Goal: Information Seeking & Learning: Learn about a topic

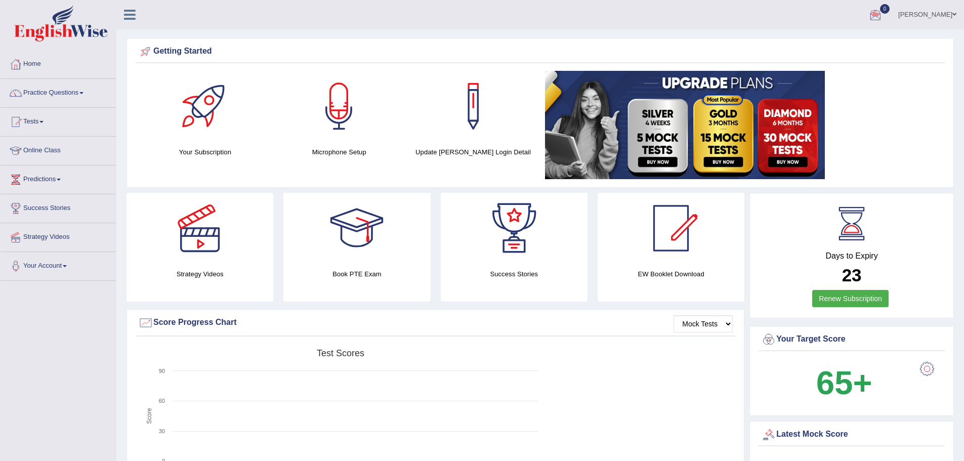
drag, startPoint x: 865, startPoint y: 4, endPoint x: 722, endPoint y: 7, distance: 143.3
click at [640, 7] on ul "Somnath Chakraborty Toggle navigation Username: somnath_parramatta Access Type:…" at bounding box center [668, 14] width 594 height 29
click at [348, 261] on div at bounding box center [356, 228] width 71 height 71
click at [640, 242] on div at bounding box center [671, 228] width 71 height 71
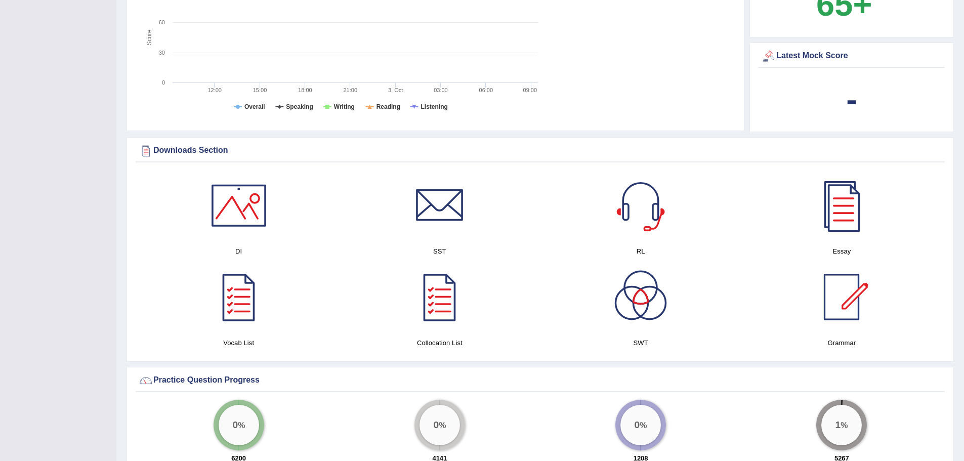
scroll to position [405, 0]
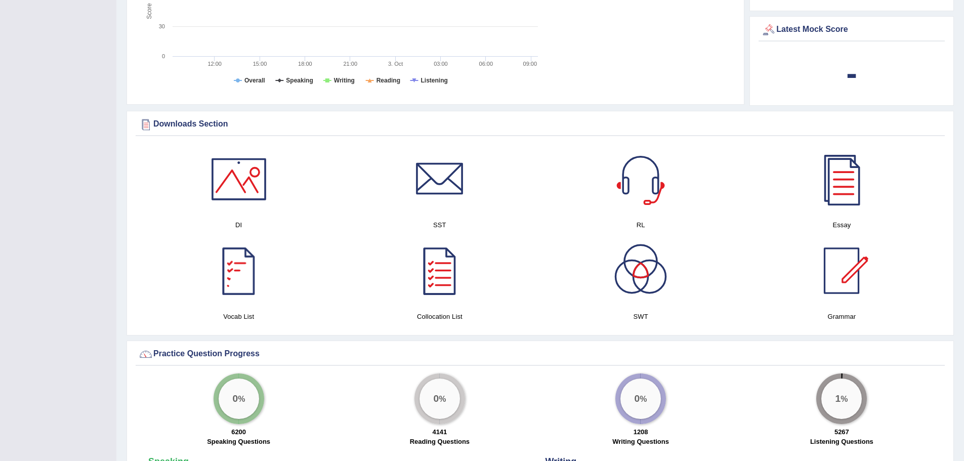
click at [227, 279] on div at bounding box center [238, 270] width 71 height 71
click at [441, 279] on div at bounding box center [439, 270] width 71 height 71
click at [621, 258] on div at bounding box center [640, 270] width 71 height 71
click at [640, 278] on div at bounding box center [841, 270] width 71 height 71
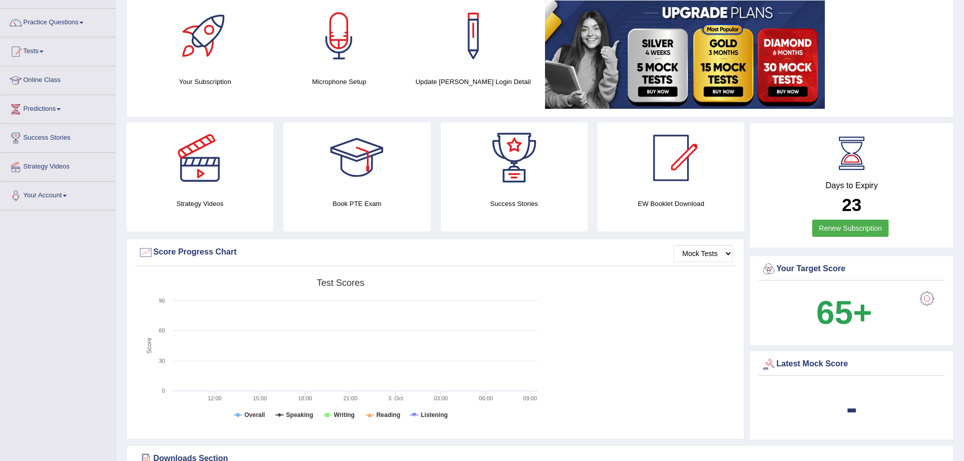
scroll to position [0, 0]
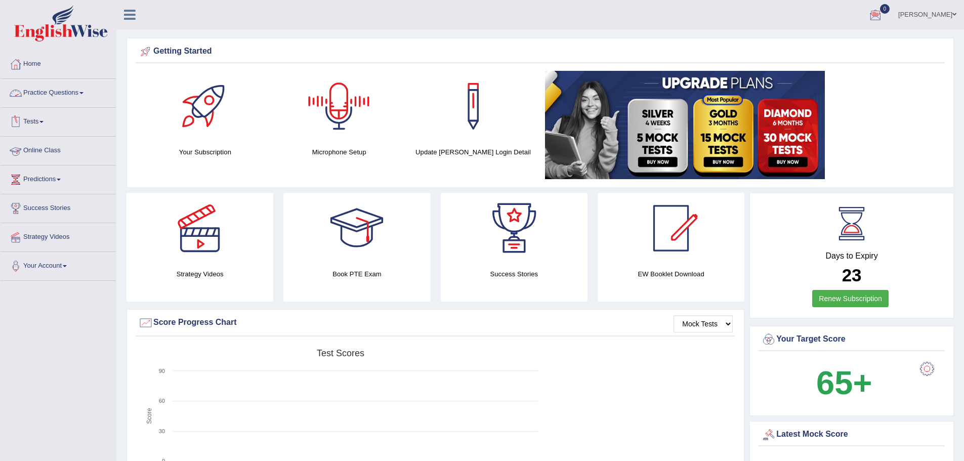
click at [71, 92] on link "Practice Questions" at bounding box center [58, 91] width 115 height 25
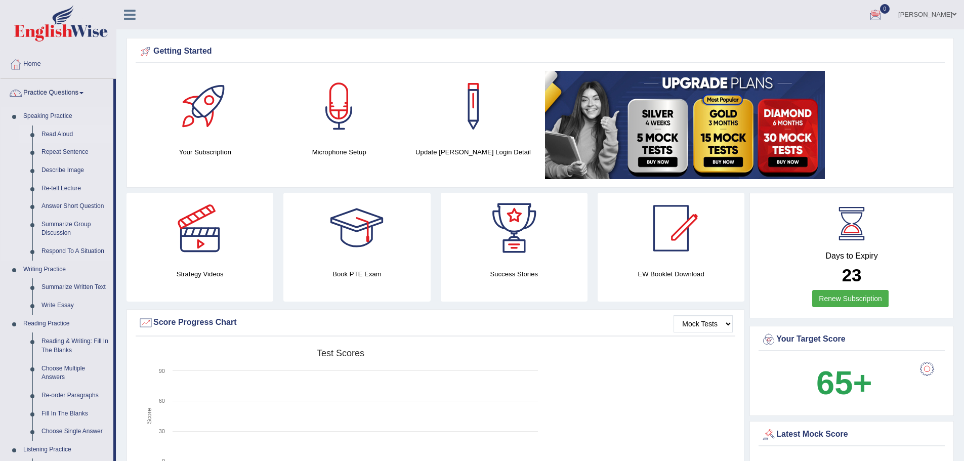
click at [71, 132] on link "Read Aloud" at bounding box center [75, 134] width 76 height 18
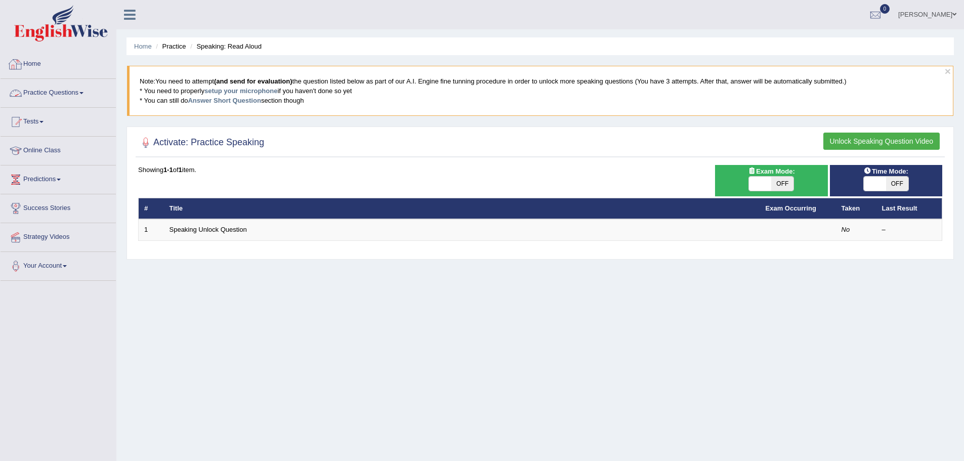
click at [44, 68] on link "Home" at bounding box center [58, 62] width 115 height 25
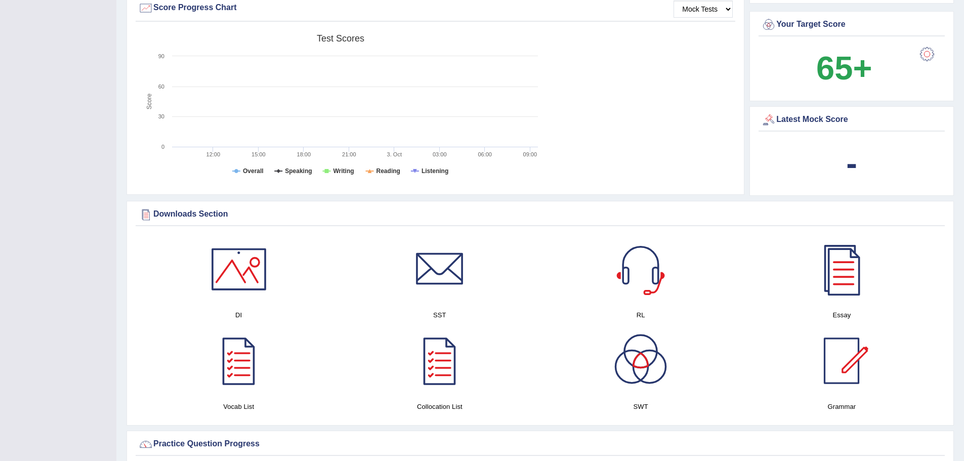
scroll to position [354, 0]
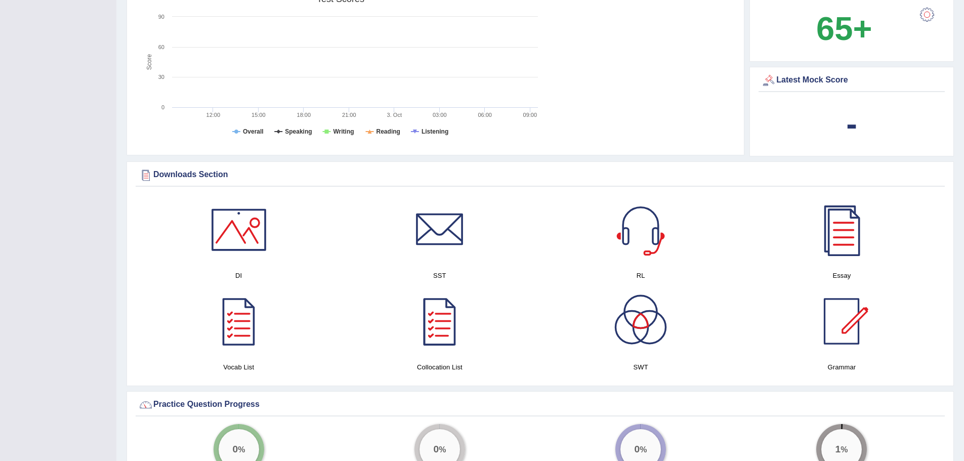
click at [437, 316] on div at bounding box center [439, 321] width 71 height 71
click at [639, 324] on div at bounding box center [640, 321] width 71 height 71
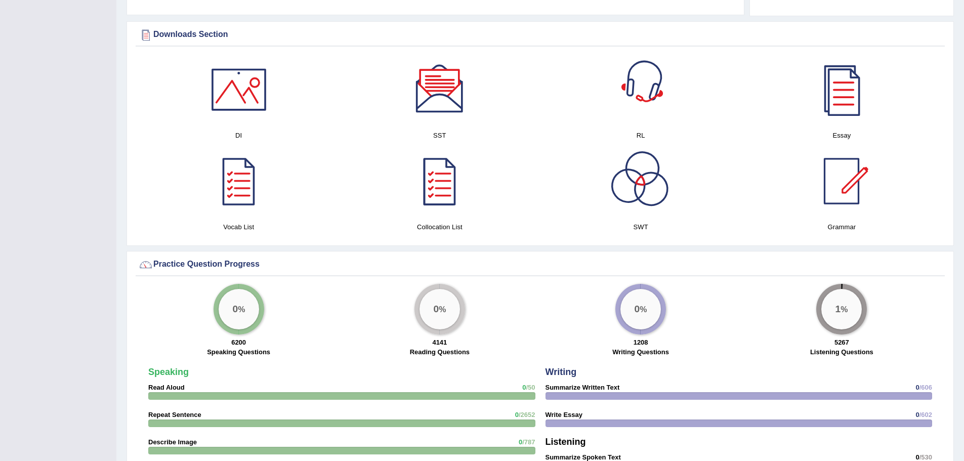
scroll to position [506, 0]
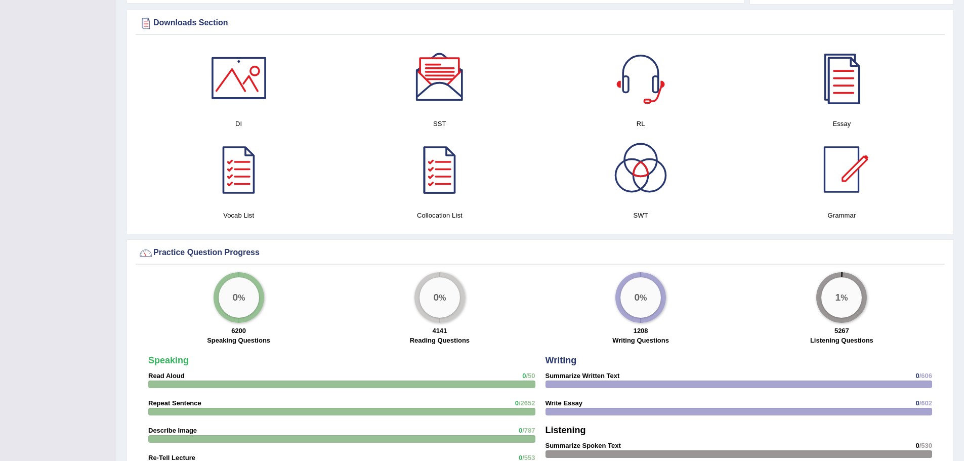
click at [844, 69] on div at bounding box center [841, 78] width 71 height 71
click at [234, 69] on div at bounding box center [238, 78] width 71 height 71
click at [445, 80] on div at bounding box center [439, 78] width 71 height 71
click at [839, 174] on div at bounding box center [841, 169] width 71 height 71
